Goal: Information Seeking & Learning: Learn about a topic

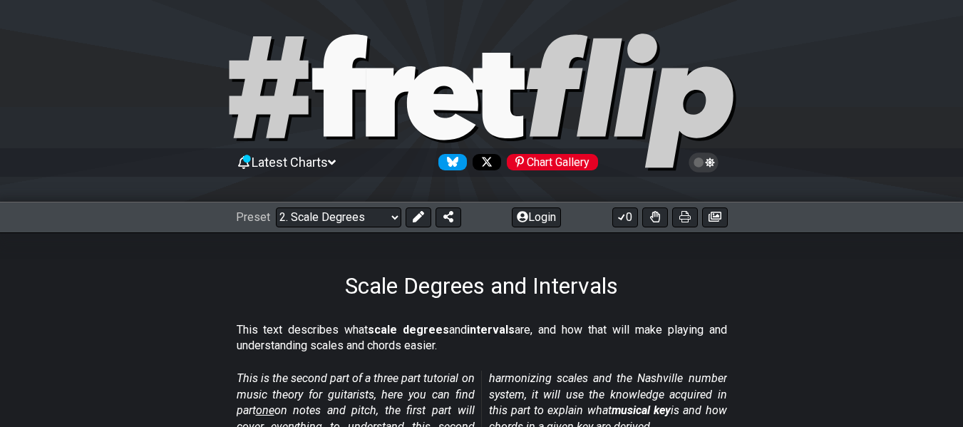
click at [344, 227] on div "Preset Welcome to #fretflip! Initial Preset Custom Preset Minor Pentatonic Majo…" at bounding box center [481, 217] width 963 height 31
click at [345, 219] on select "Welcome to #fretflip! Initial Preset Custom Preset Minor Pentatonic Major Penta…" at bounding box center [339, 218] width 126 height 20
drag, startPoint x: 270, startPoint y: 286, endPoint x: 462, endPoint y: 106, distance: 262.9
click at [271, 286] on div "Scale Degrees and Intervals" at bounding box center [481, 265] width 963 height 67
click at [312, 211] on select "Welcome to #fretflip! Initial Preset Custom Preset Minor Pentatonic Major Penta…" at bounding box center [339, 218] width 126 height 20
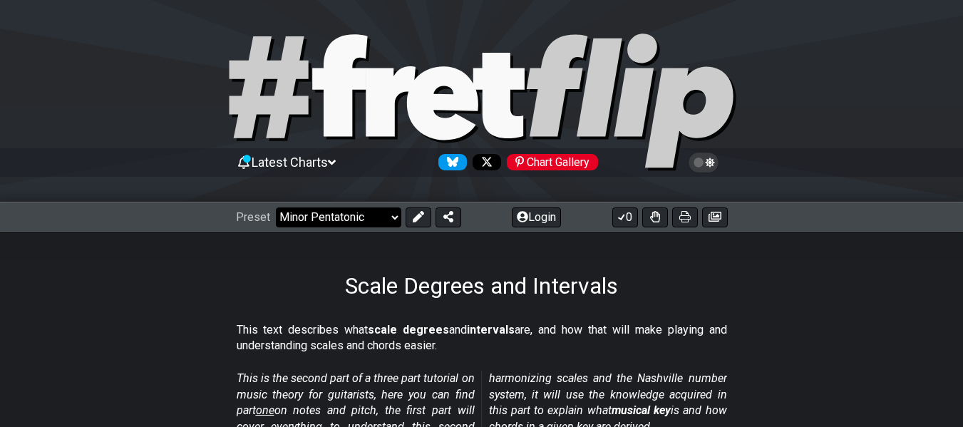
click at [276, 208] on select "Welcome to #fretflip! Initial Preset Custom Preset Minor Pentatonic Major Penta…" at bounding box center [339, 218] width 126 height 20
select select "/minor-pentatonic"
select select "C"
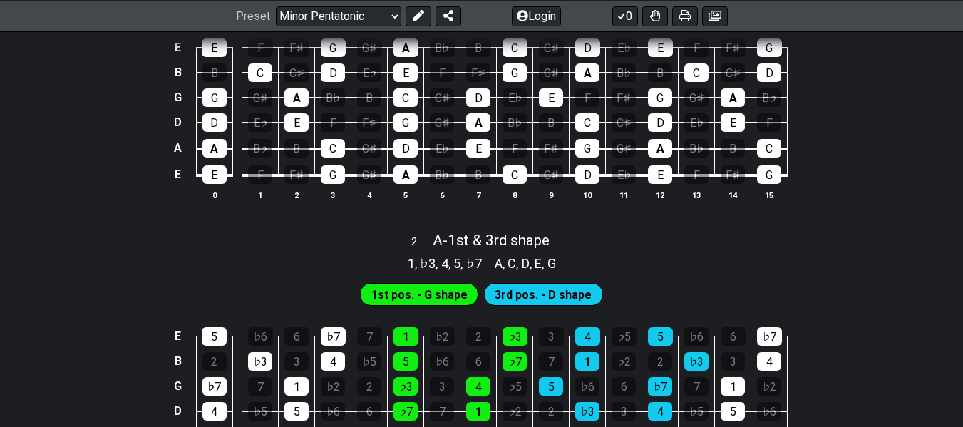
scroll to position [499, 0]
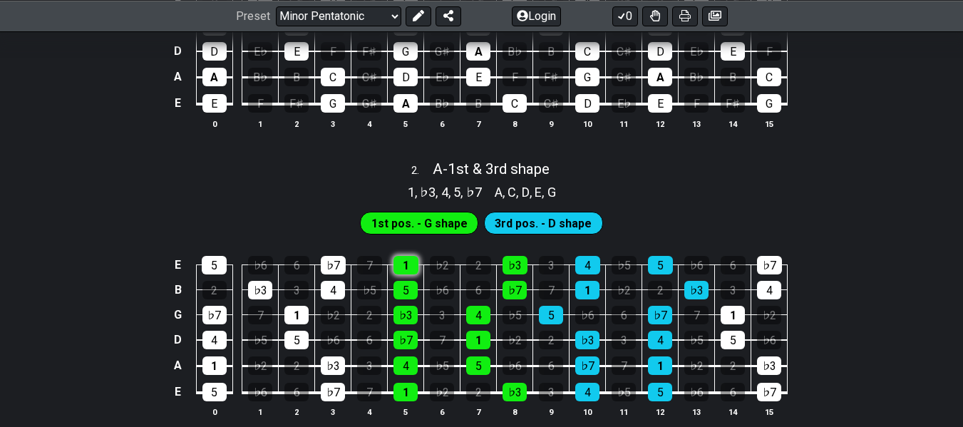
click at [411, 270] on div "1" at bounding box center [406, 265] width 25 height 19
click at [404, 289] on div "5" at bounding box center [406, 290] width 24 height 19
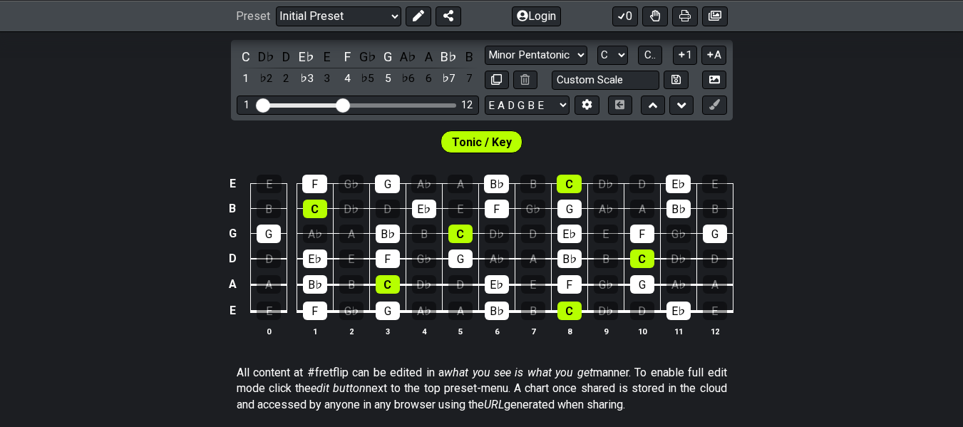
scroll to position [143, 0]
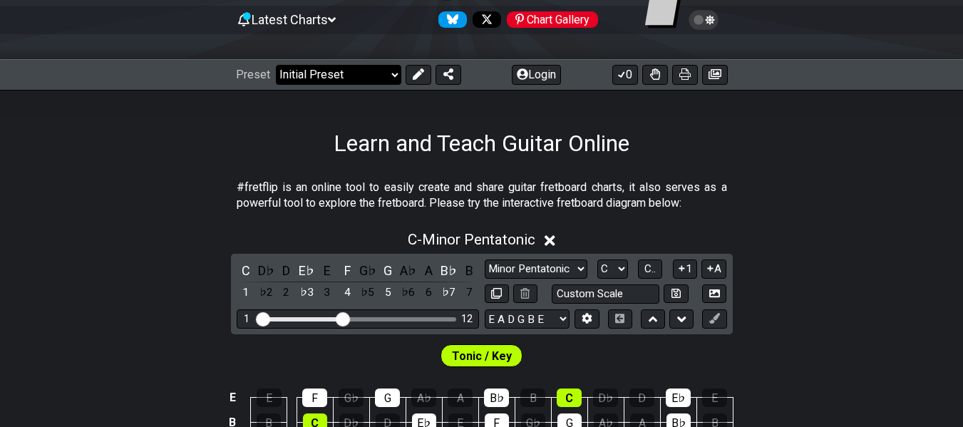
click at [354, 77] on select "Welcome to #fretflip! Initial Preset Custom Preset Minor Pentatonic Major Penta…" at bounding box center [339, 75] width 126 height 20
click at [276, 65] on select "Welcome to #fretflip! Initial Preset Custom Preset Minor Pentatonic Major Penta…" at bounding box center [339, 75] width 126 height 20
select select "/guitar-scales"
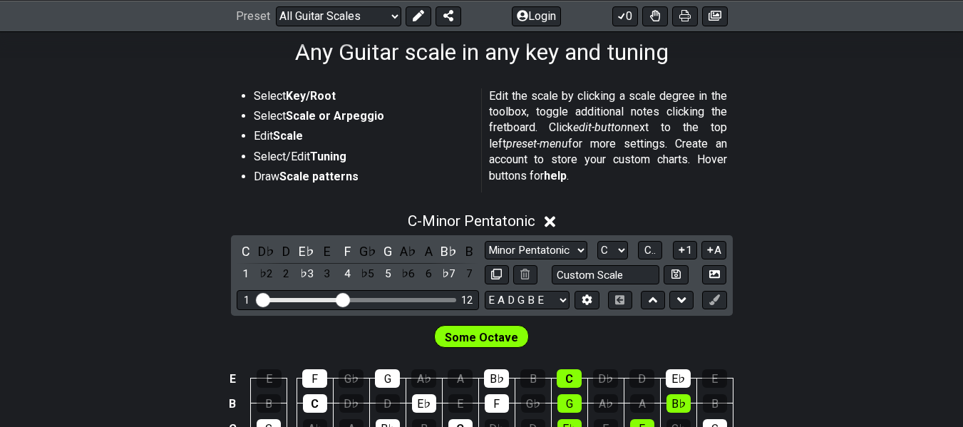
scroll to position [377, 0]
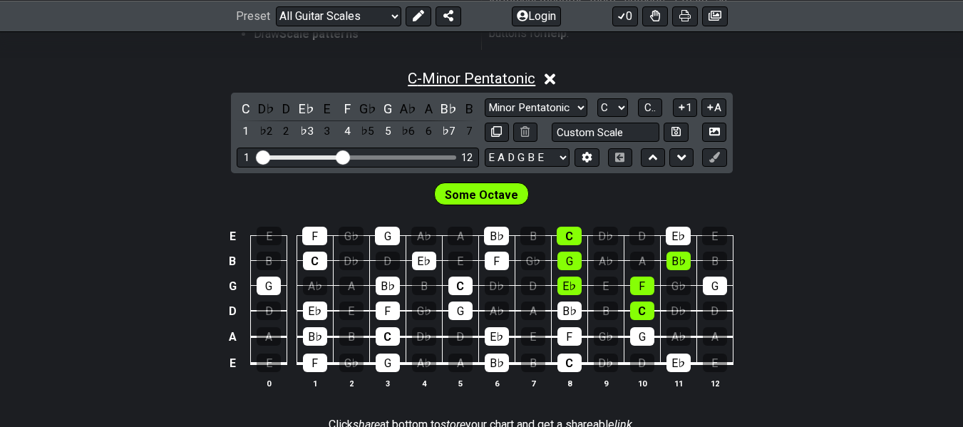
click at [462, 85] on span "C - Minor Pentatonic" at bounding box center [472, 78] width 128 height 17
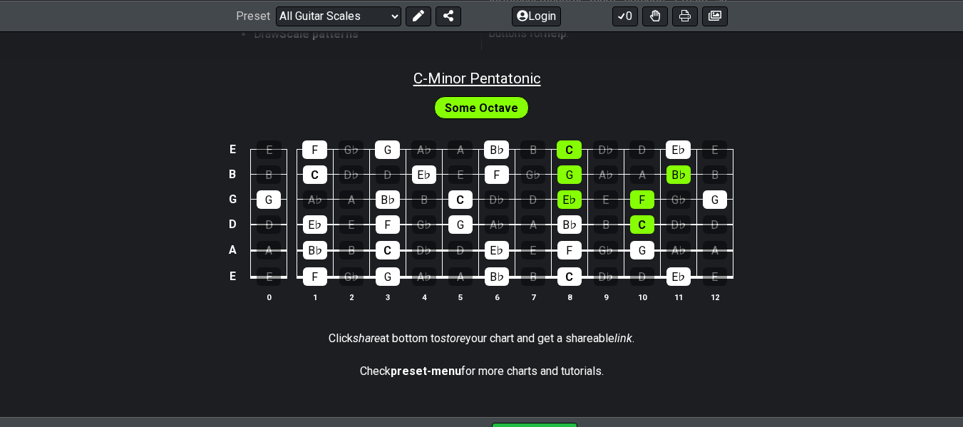
click at [462, 85] on span "C - Minor Pentatonic" at bounding box center [478, 78] width 128 height 17
select select "C"
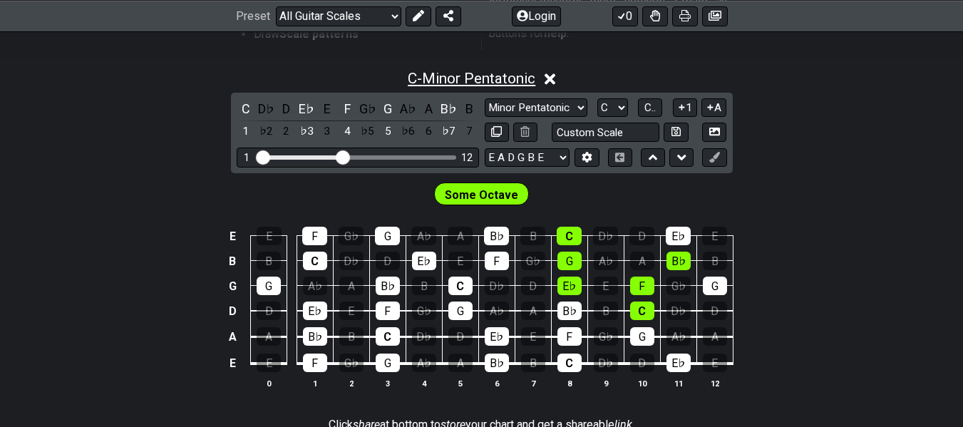
click at [462, 85] on span "C - Minor Pentatonic" at bounding box center [472, 78] width 128 height 17
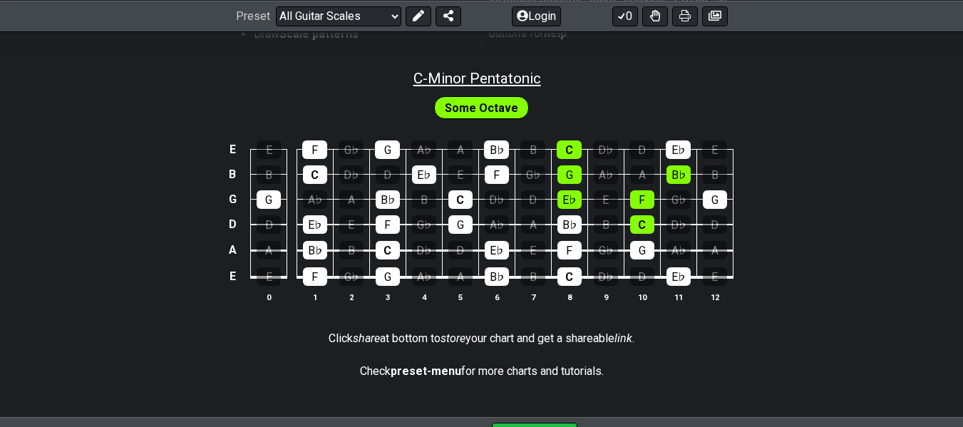
click at [462, 85] on span "C - Minor Pentatonic" at bounding box center [478, 78] width 128 height 17
select select "C"
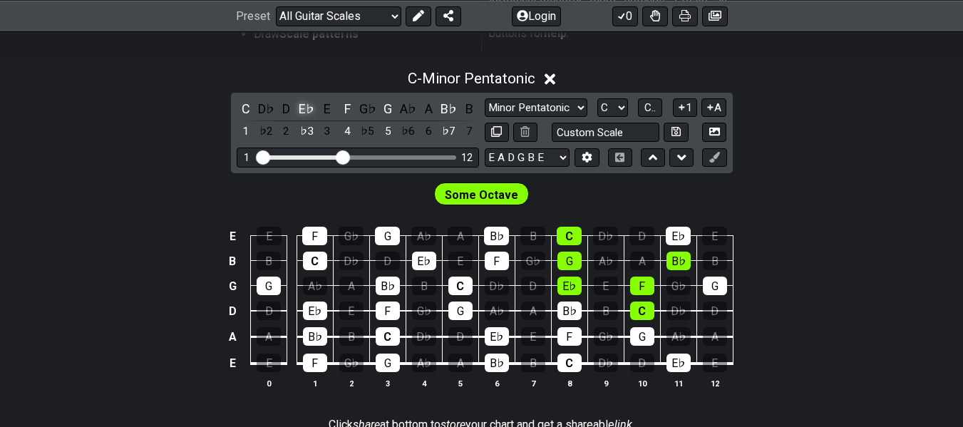
click at [307, 107] on div "E♭" at bounding box center [306, 108] width 19 height 19
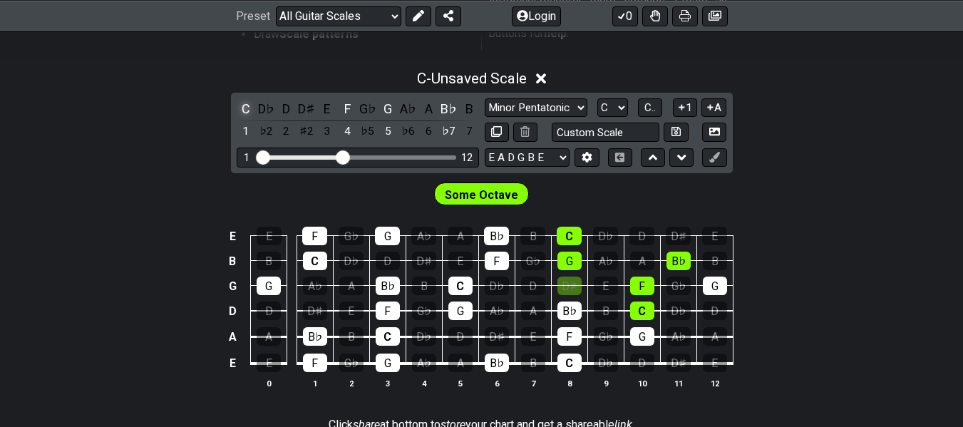
click at [240, 109] on div "C" at bounding box center [246, 108] width 19 height 19
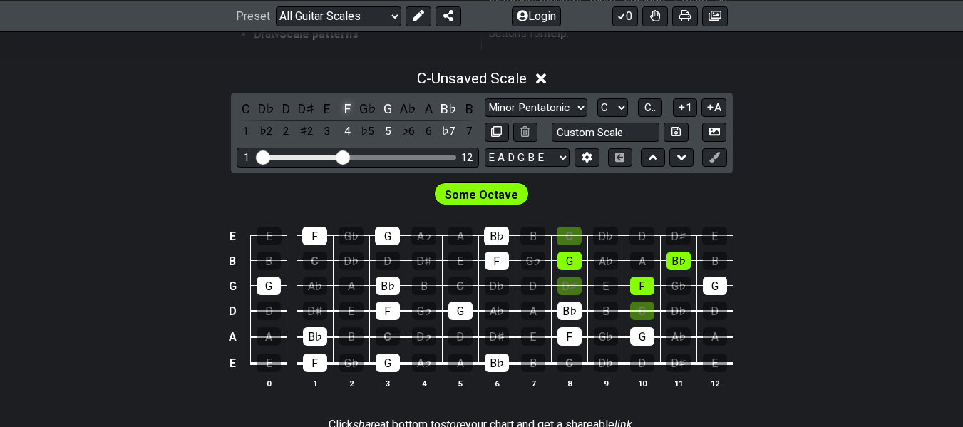
click at [347, 115] on div "F" at bounding box center [347, 108] width 19 height 19
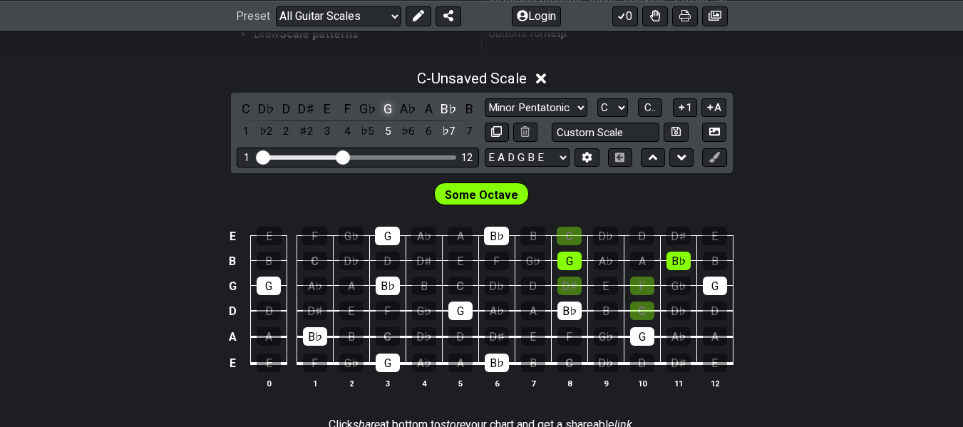
click at [388, 113] on div "G" at bounding box center [388, 108] width 19 height 19
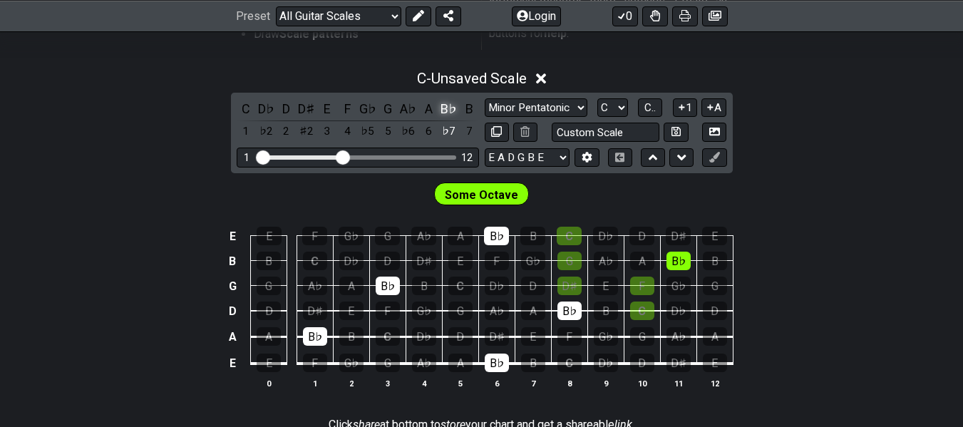
click at [447, 109] on div "B♭" at bounding box center [449, 108] width 19 height 19
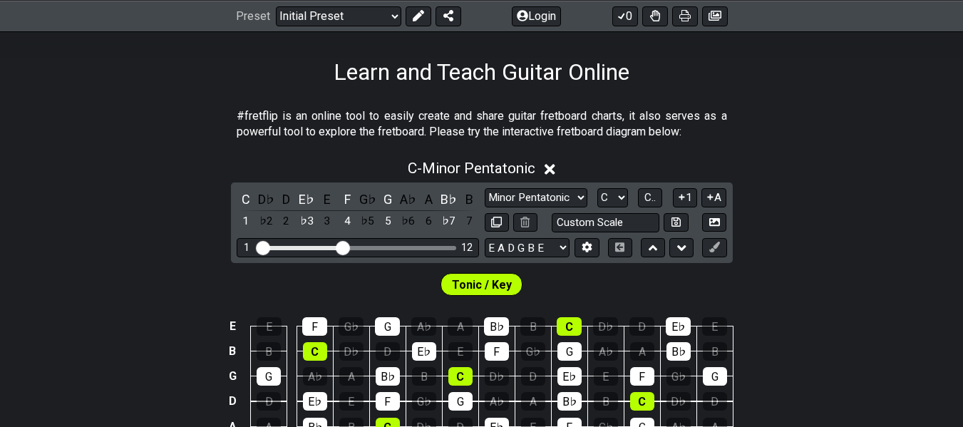
scroll to position [285, 0]
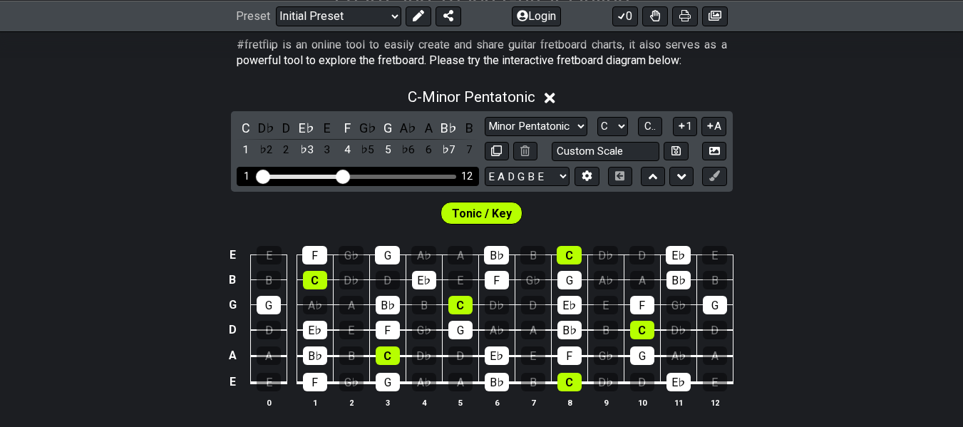
click at [364, 177] on div "Visible fret range" at bounding box center [358, 177] width 198 height 4
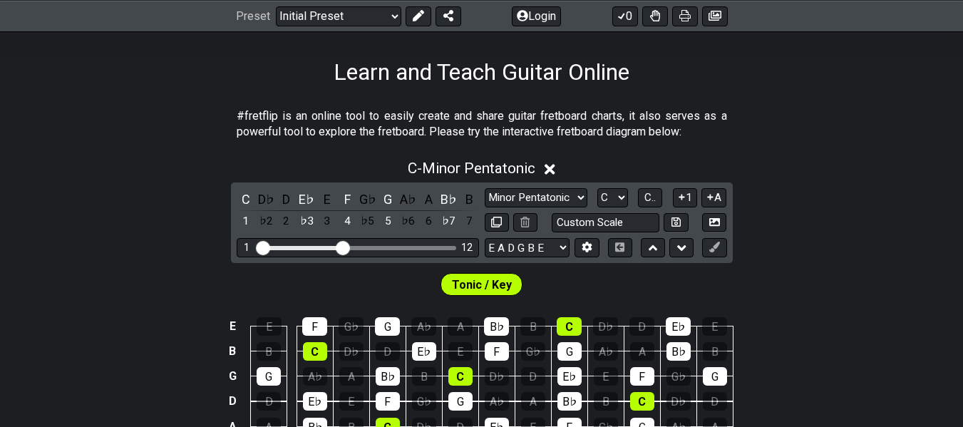
scroll to position [357, 0]
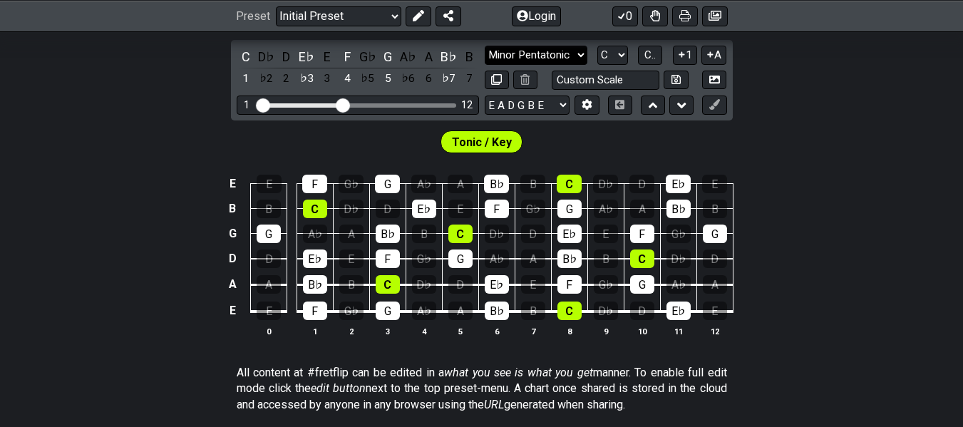
click at [549, 53] on select "Minor Pentatonic Click to edit Minor Pentatonic Major Pentatonic Minor Blues Ma…" at bounding box center [536, 55] width 103 height 19
click at [547, 57] on select "Minor Pentatonic Click to edit Minor Pentatonic Major Pentatonic Minor Blues Ma…" at bounding box center [536, 55] width 103 height 19
